Goal: Transaction & Acquisition: Purchase product/service

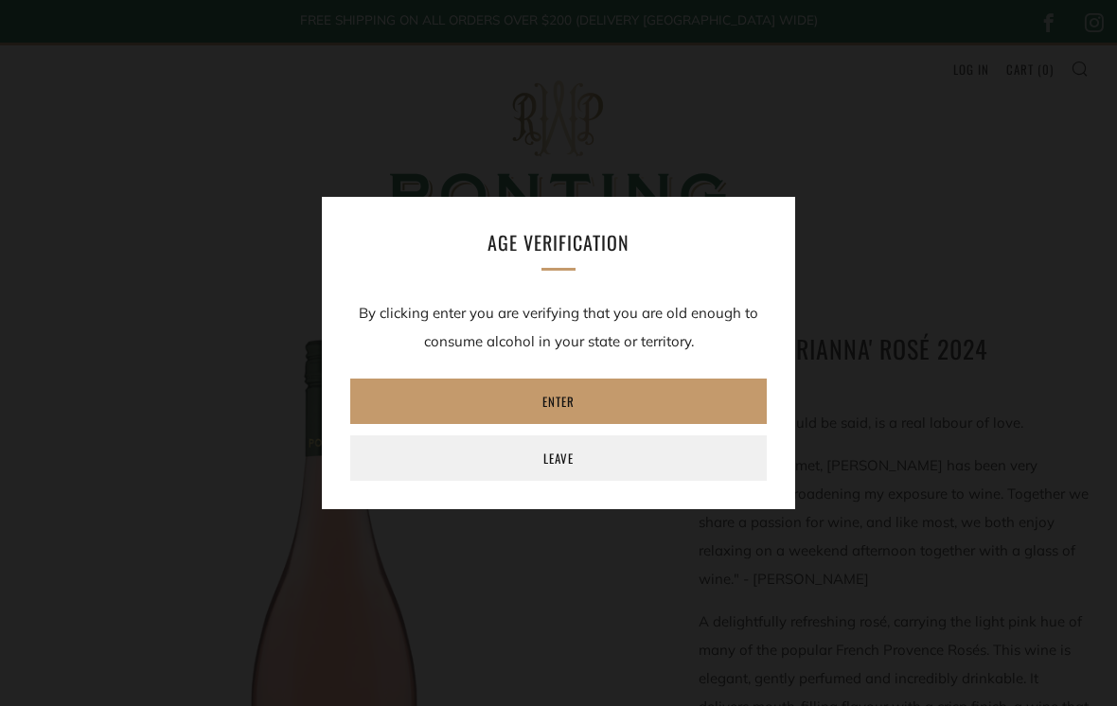
click at [598, 405] on link "Enter" at bounding box center [558, 400] width 416 height 45
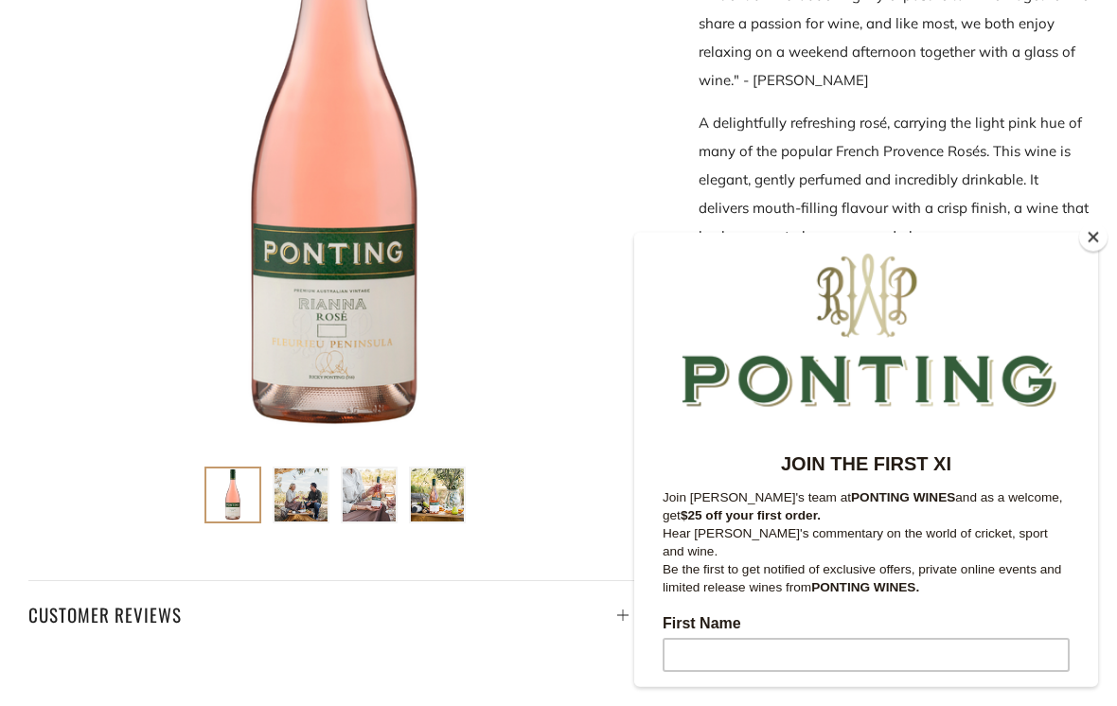
scroll to position [499, 0]
click at [1082, 252] on button "Close" at bounding box center [1093, 237] width 28 height 28
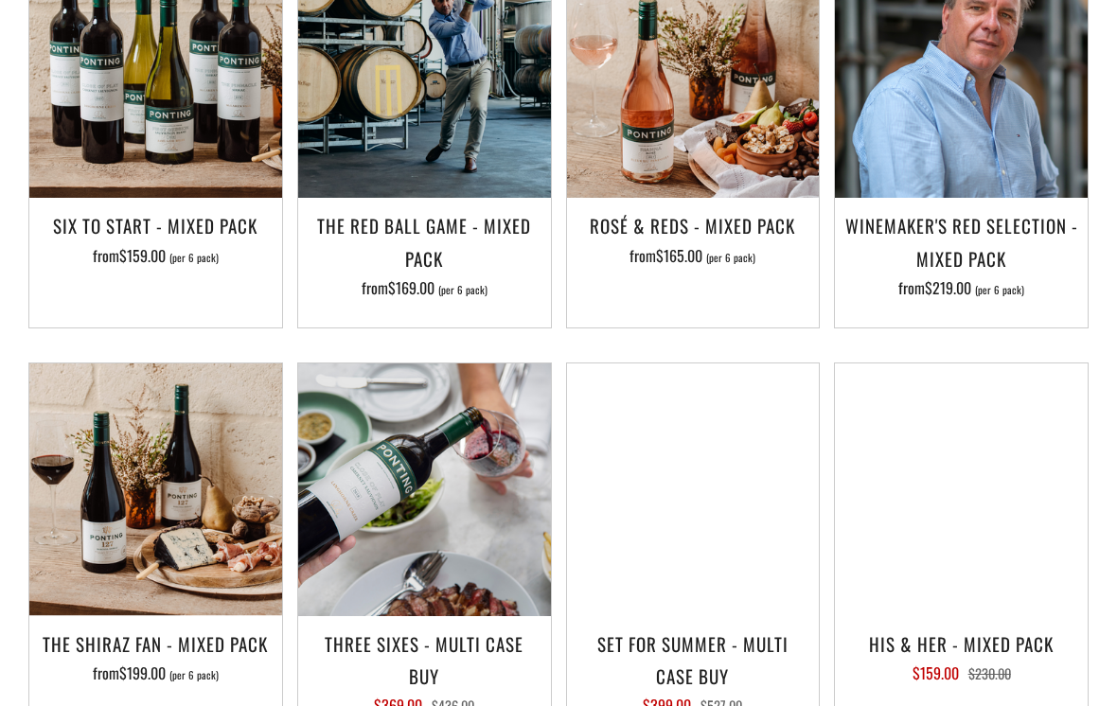
scroll to position [1396, 0]
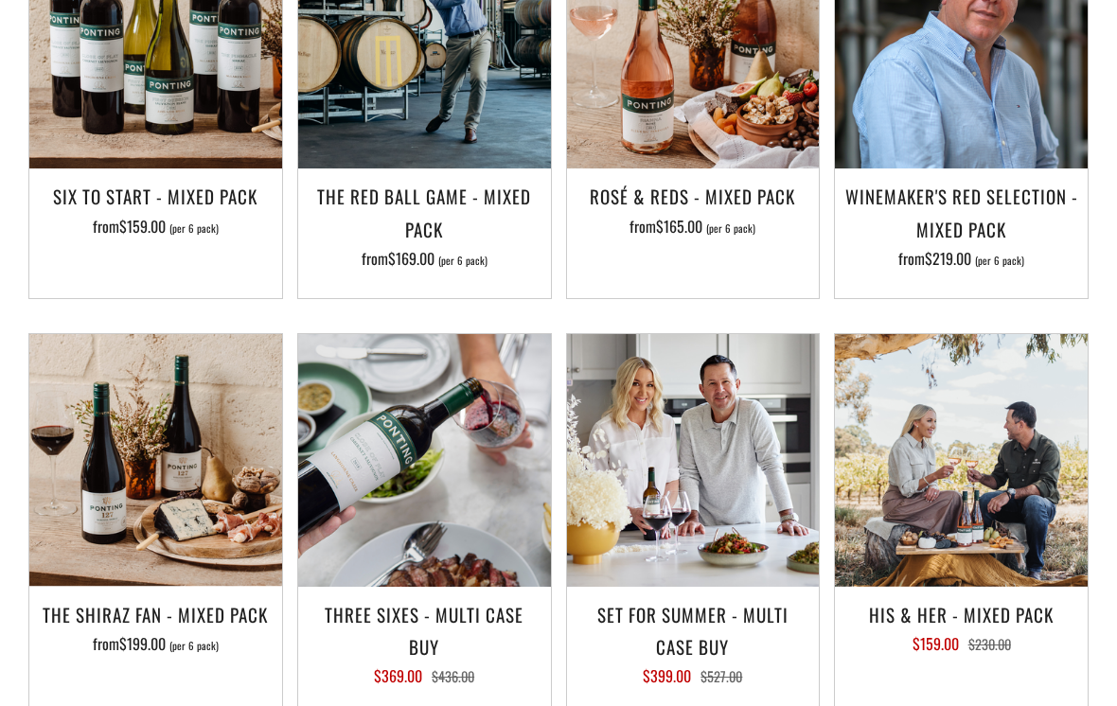
click at [455, 522] on img at bounding box center [424, 460] width 253 height 253
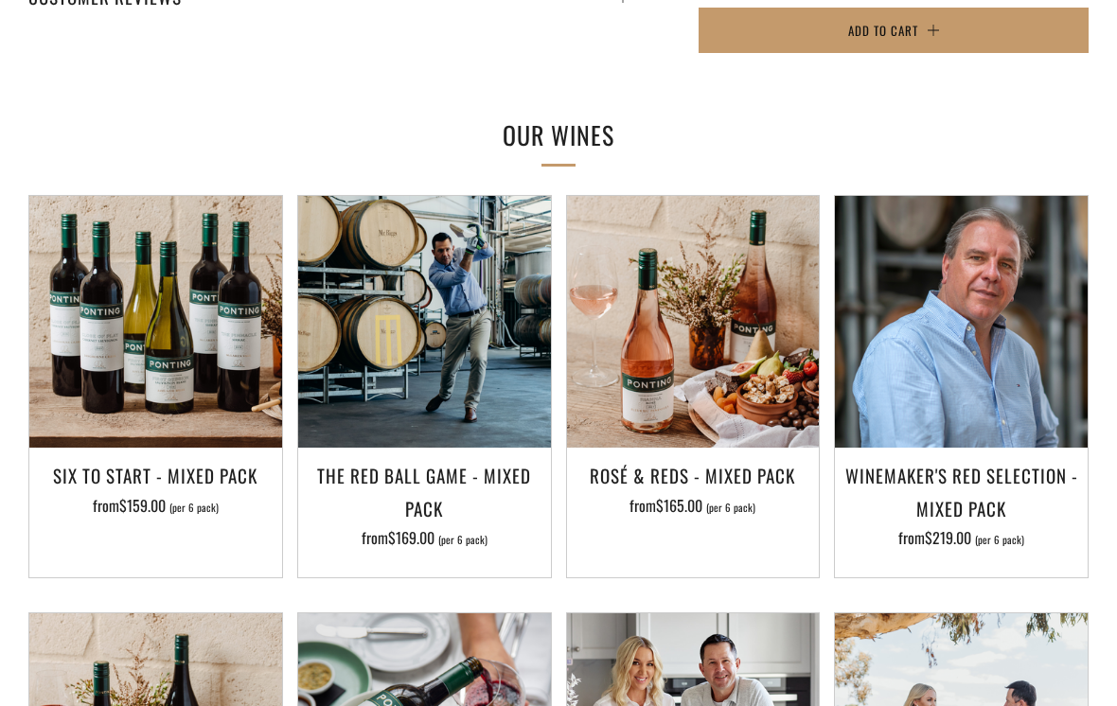
scroll to position [1117, 0]
click at [721, 420] on img at bounding box center [693, 322] width 253 height 253
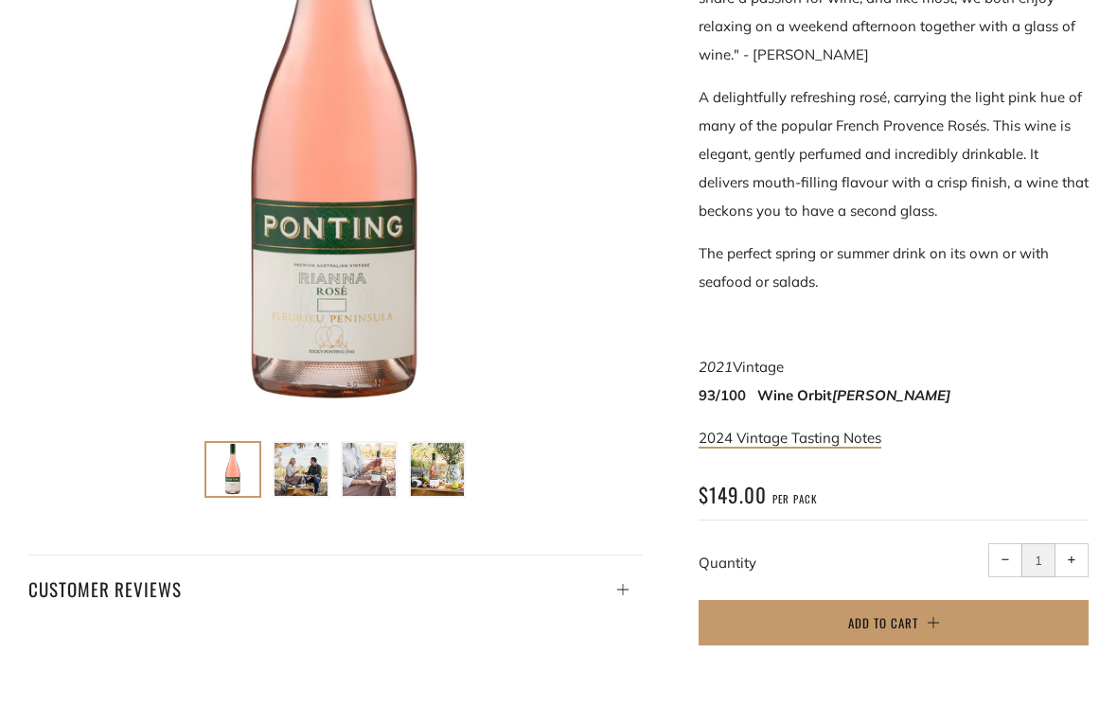
scroll to position [0, 0]
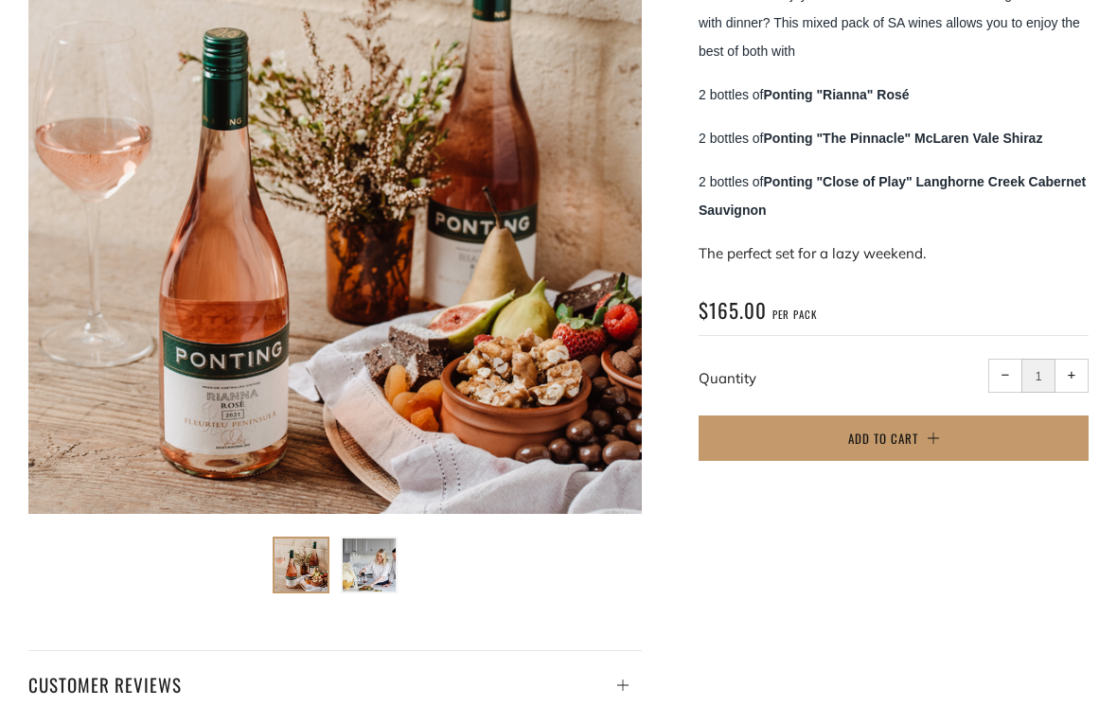
scroll to position [429, 0]
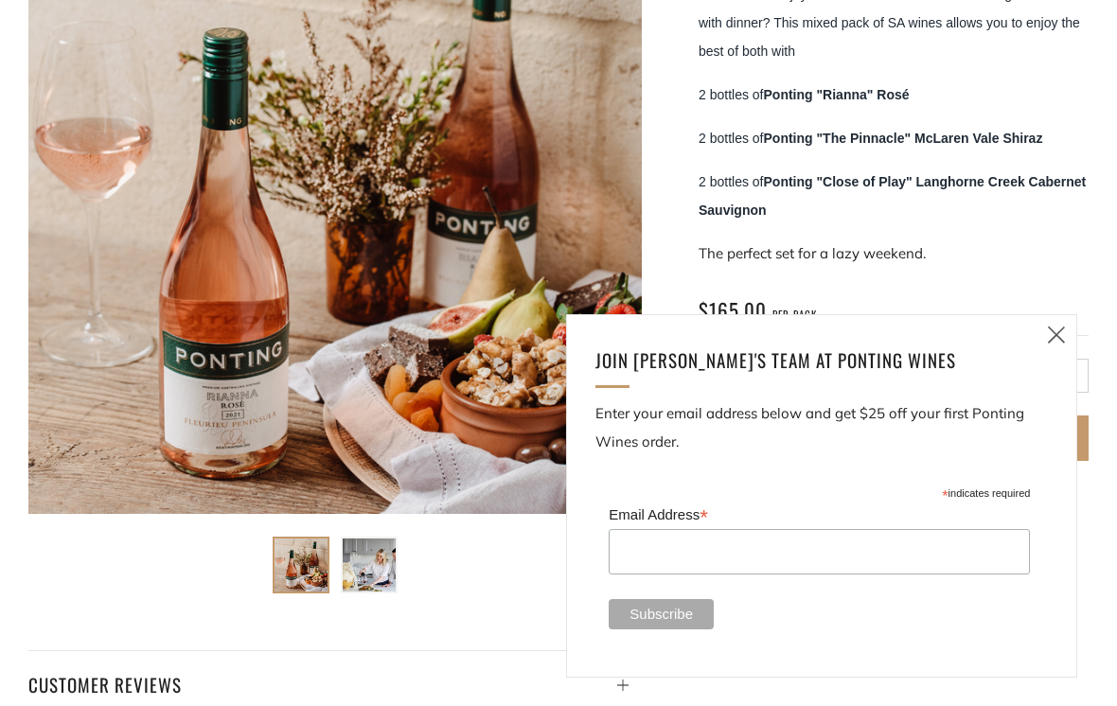
click at [1064, 346] on icon at bounding box center [1056, 335] width 23 height 24
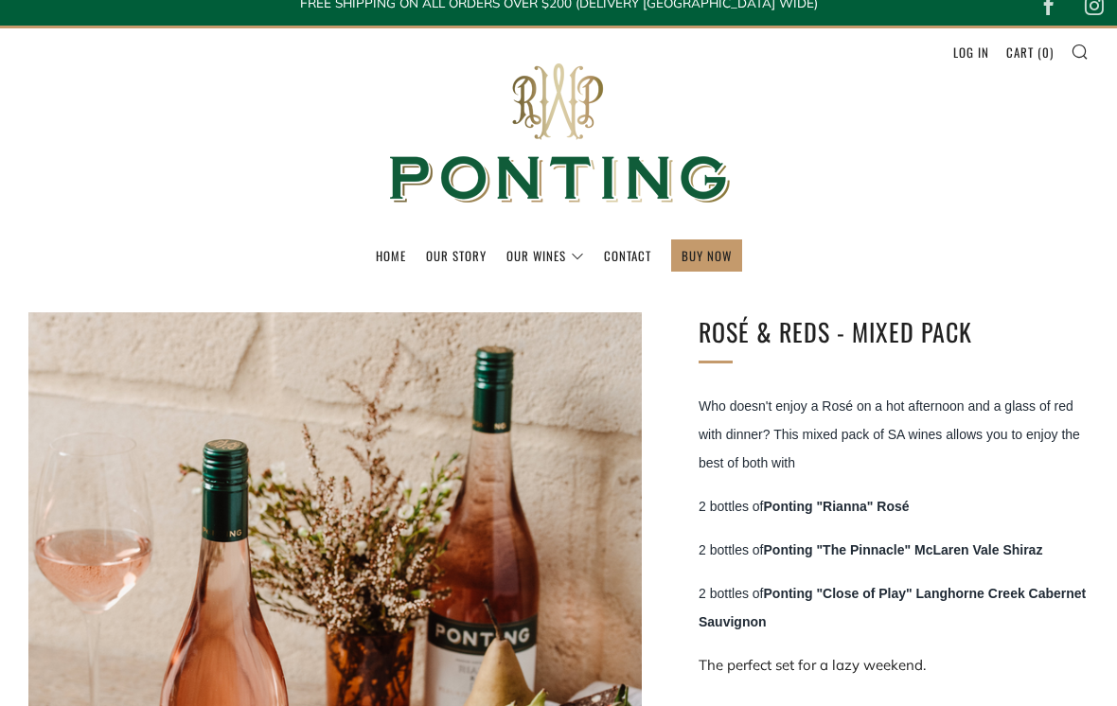
scroll to position [0, 0]
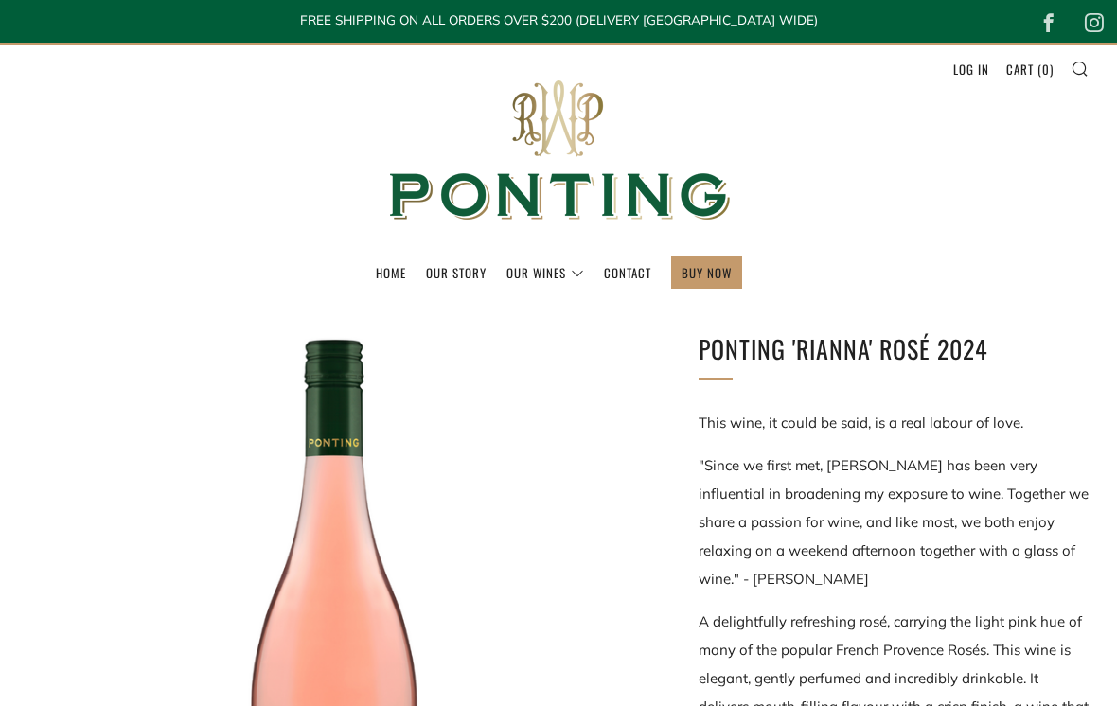
click at [0, 0] on link "The Collection" at bounding box center [0, 0] width 0 height 0
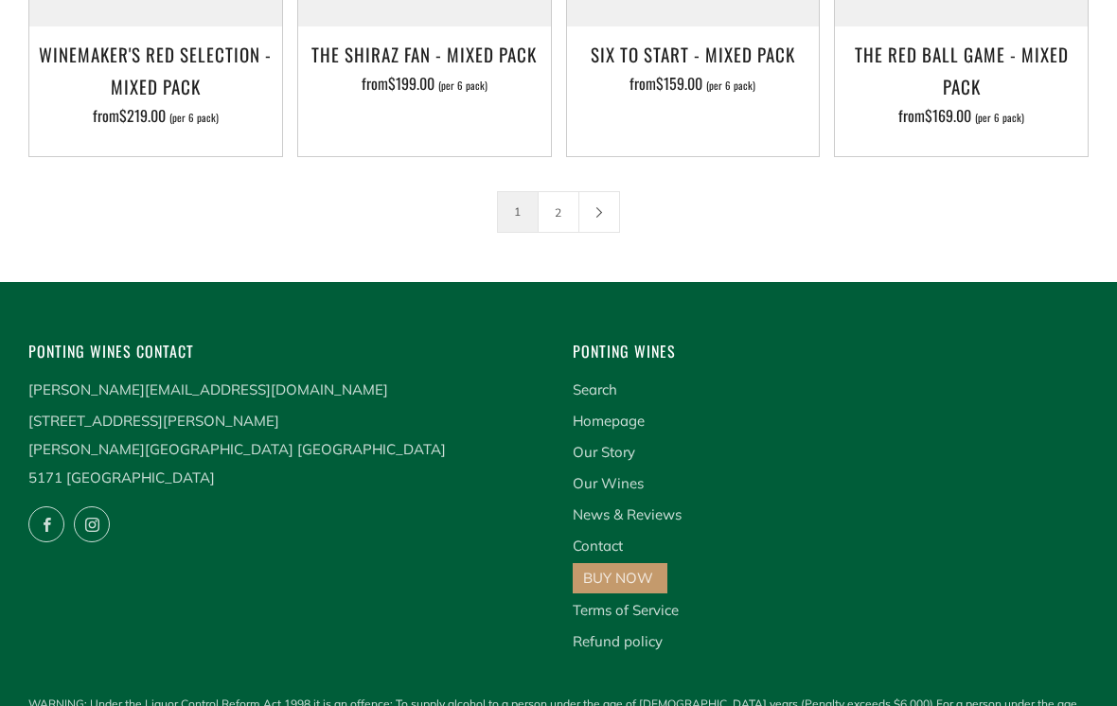
scroll to position [2978, 0]
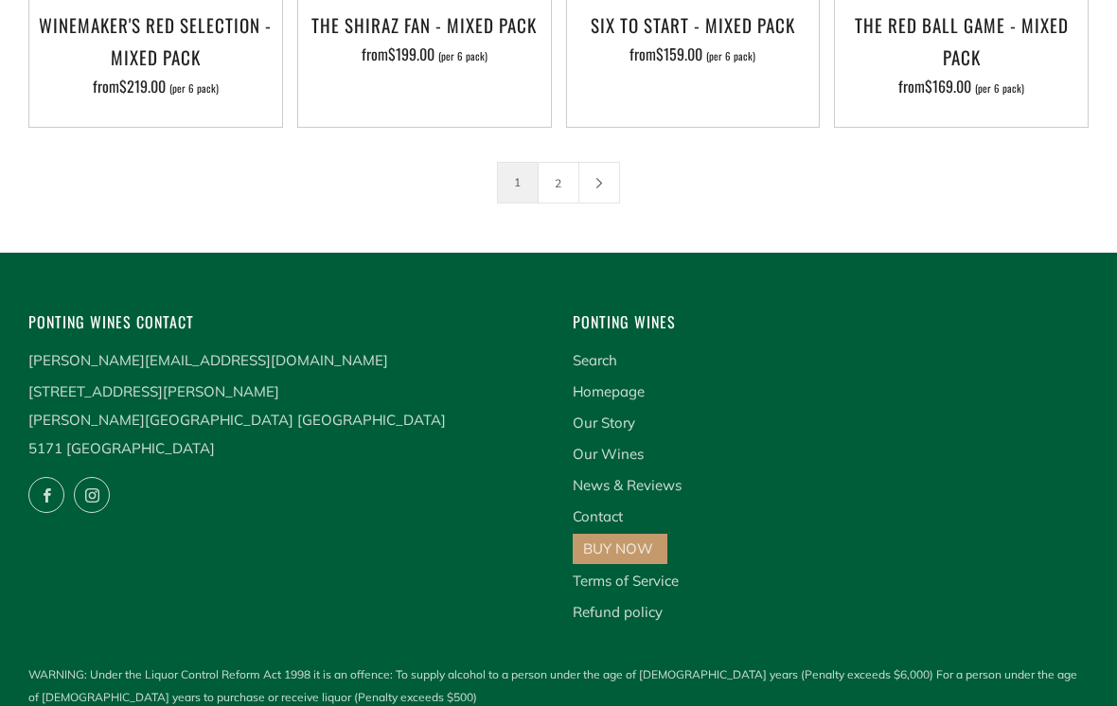
click at [660, 579] on link "Terms of Service" at bounding box center [625, 581] width 106 height 18
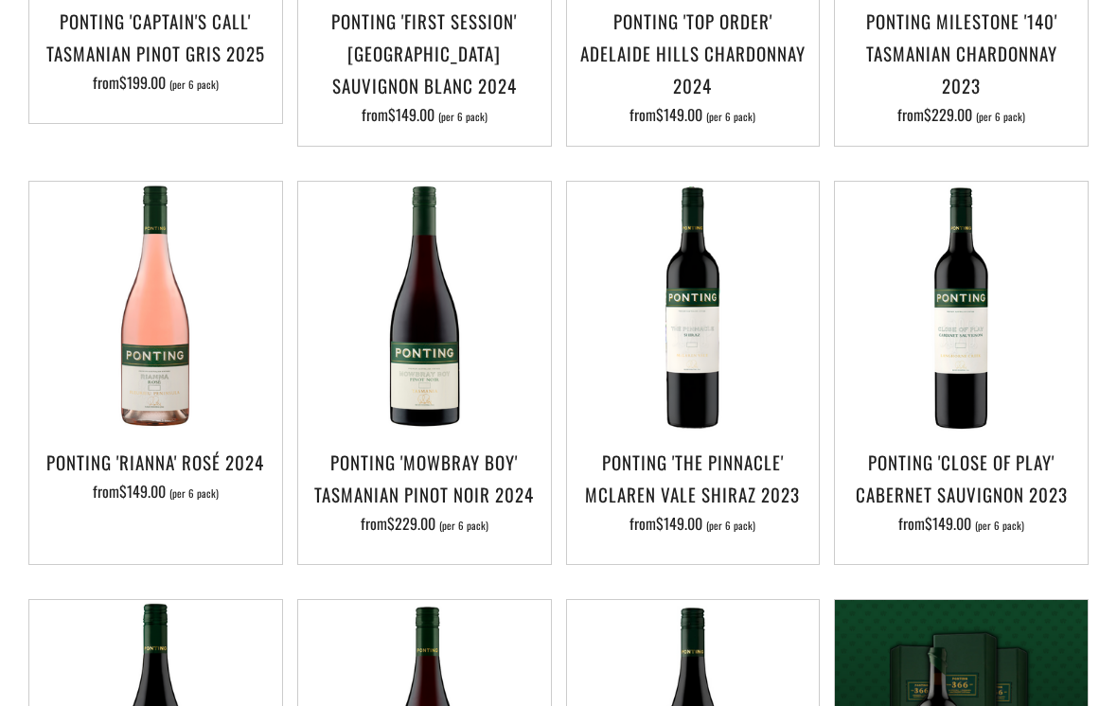
scroll to position [739, 0]
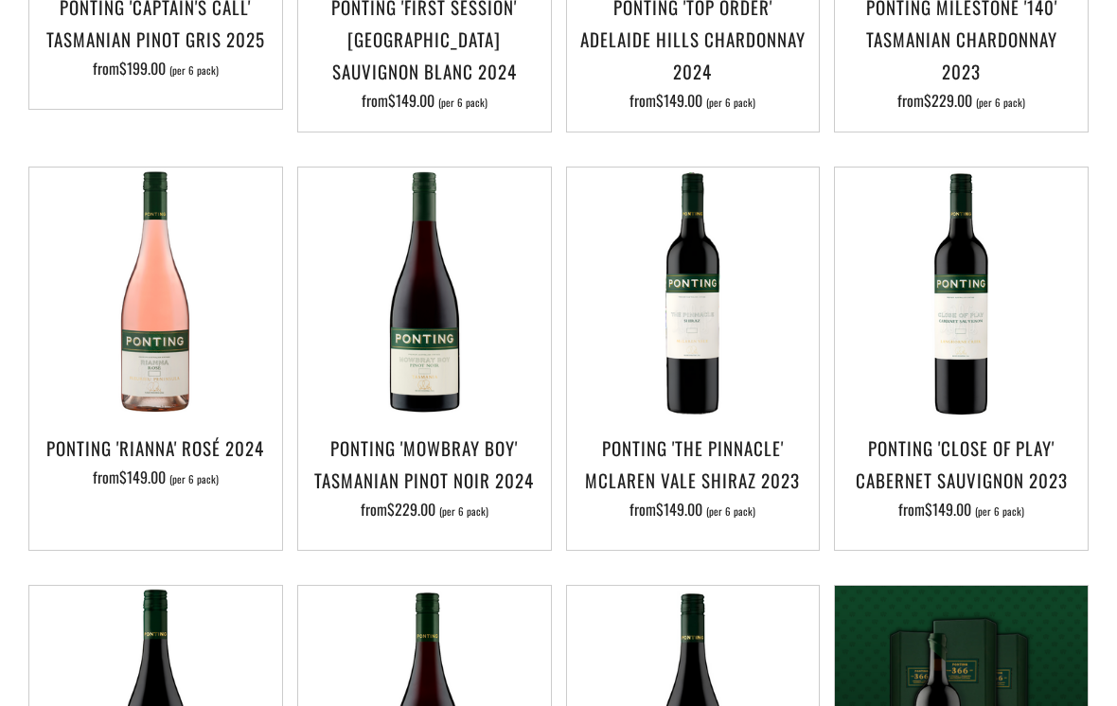
click at [145, 466] on span "$149.00" at bounding box center [142, 477] width 46 height 23
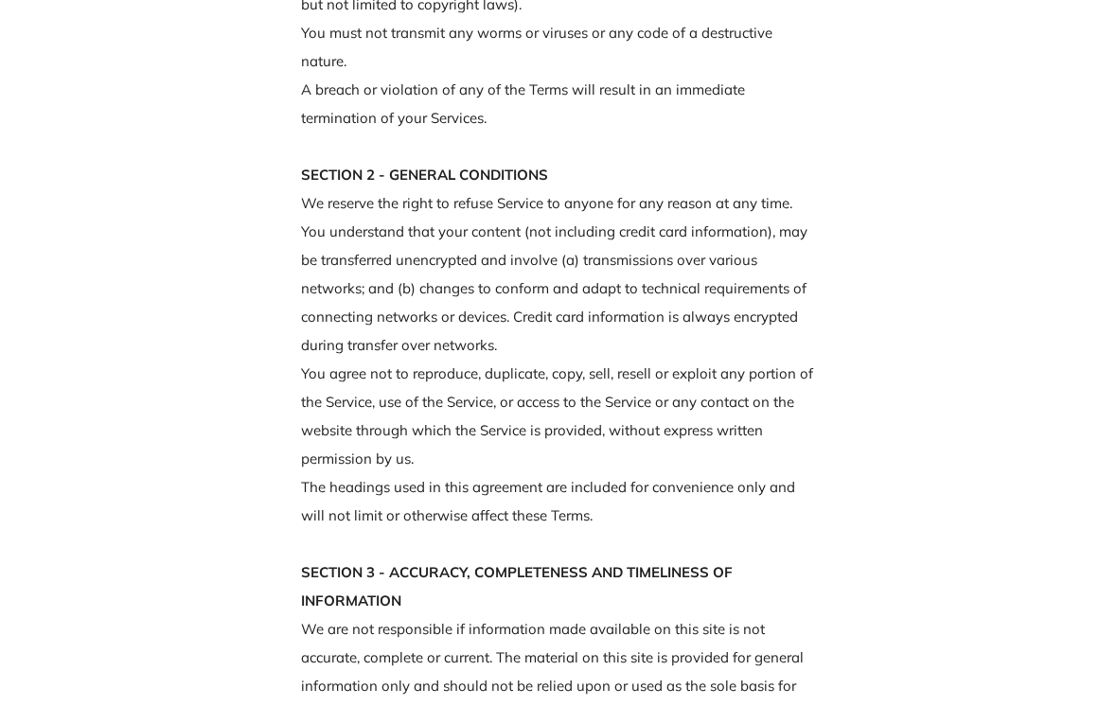
scroll to position [1400, 0]
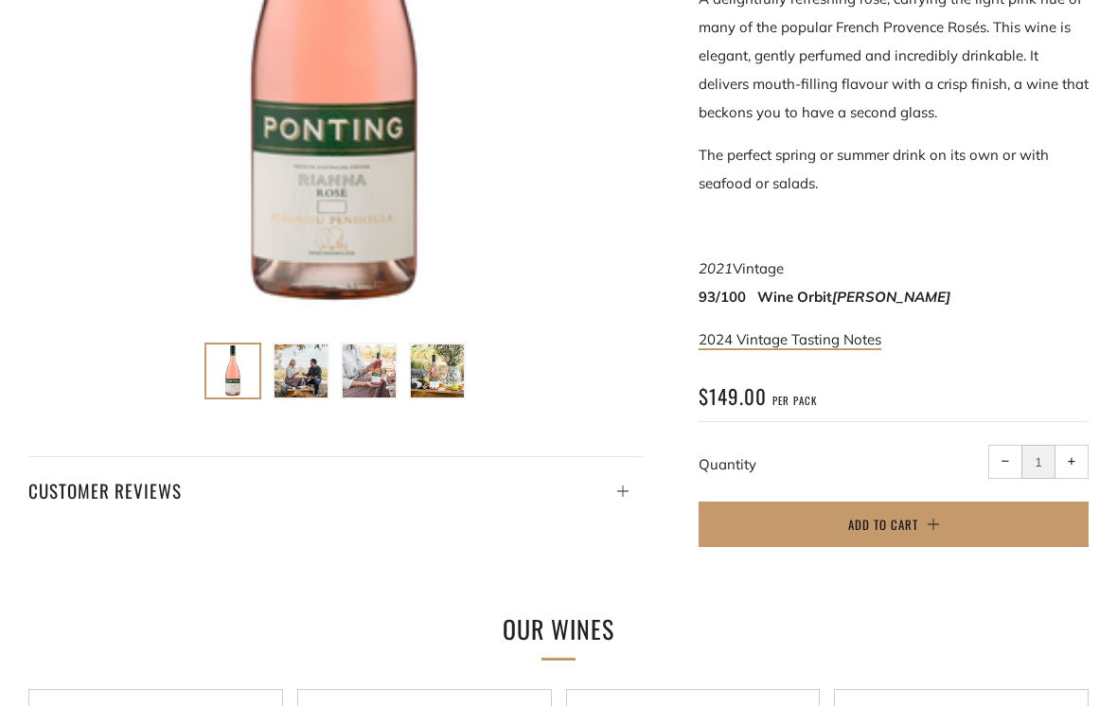
scroll to position [660, 0]
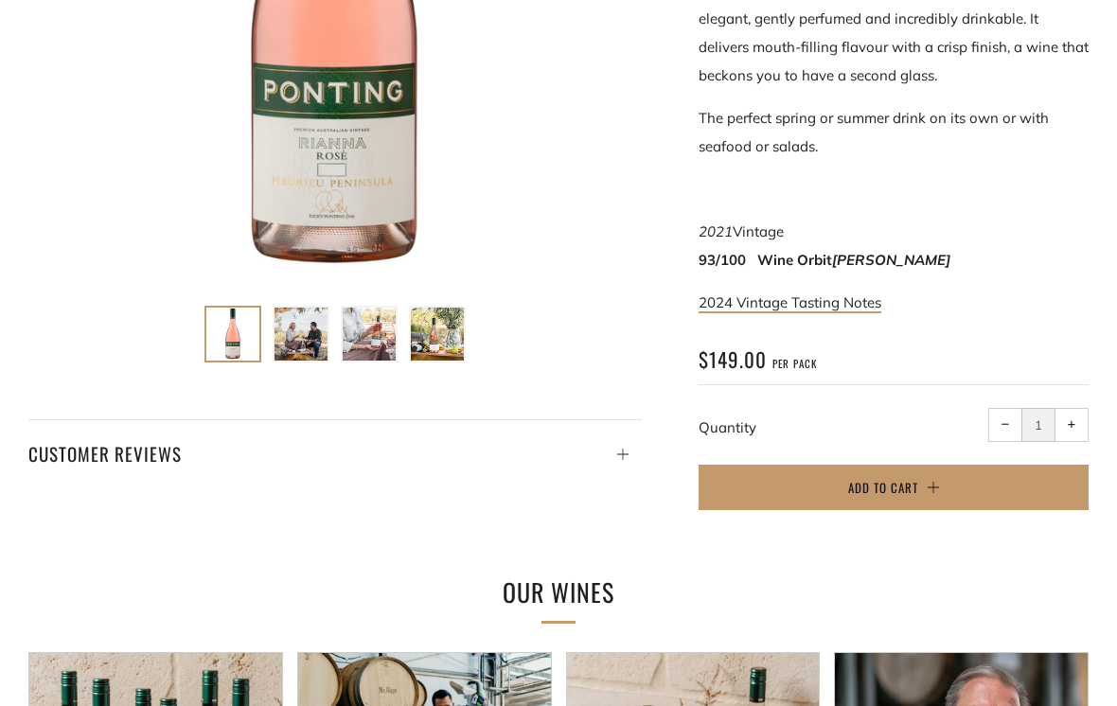
click at [1067, 421] on span "+" at bounding box center [1071, 424] width 9 height 9
type input "2"
click at [871, 484] on span "Add to Cart" at bounding box center [883, 487] width 70 height 19
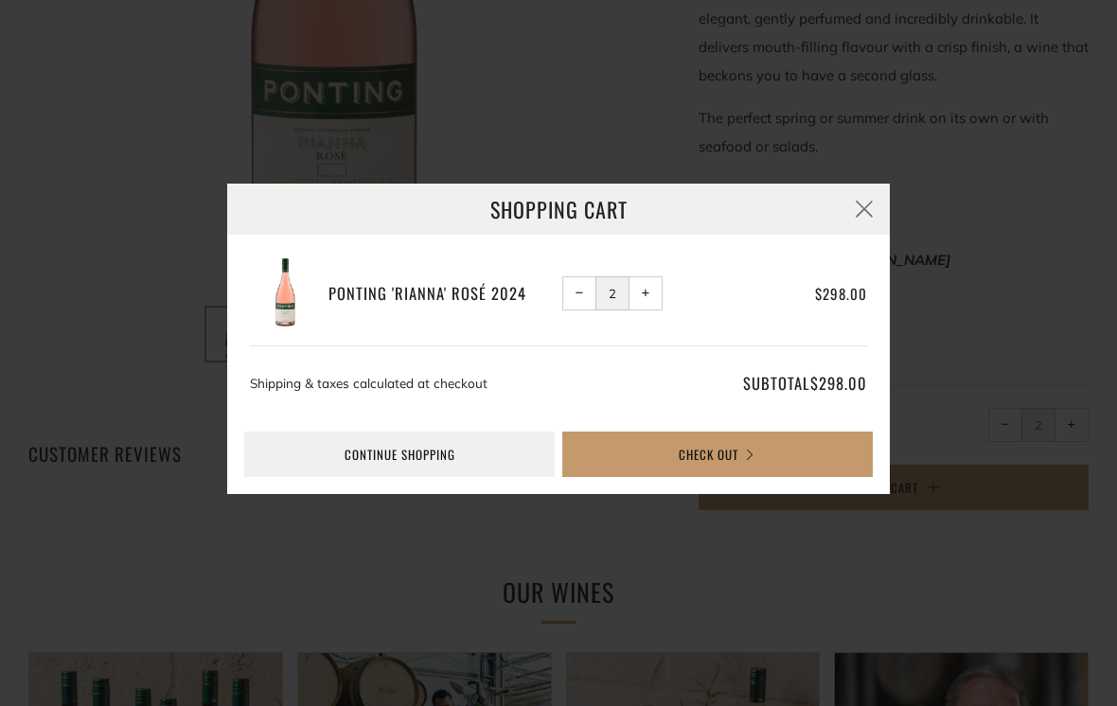
click at [655, 463] on button "Check Out" at bounding box center [717, 453] width 310 height 45
